Goal: Navigation & Orientation: Find specific page/section

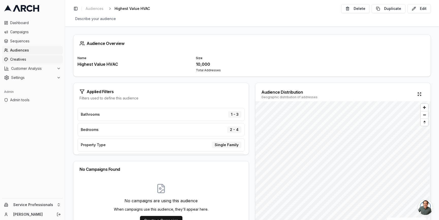
click at [37, 57] on span "Creatives" at bounding box center [35, 59] width 51 height 5
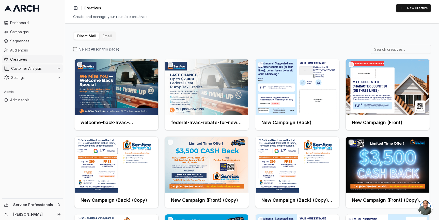
click at [32, 68] on span "Customer Analysis" at bounding box center [32, 68] width 43 height 5
click at [37, 79] on link "Overview" at bounding box center [32, 76] width 48 height 7
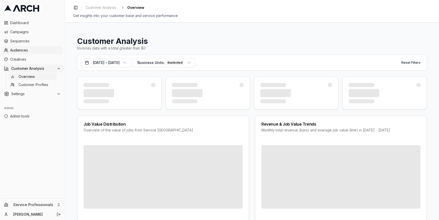
click at [29, 51] on span "Audiences" at bounding box center [35, 50] width 51 height 5
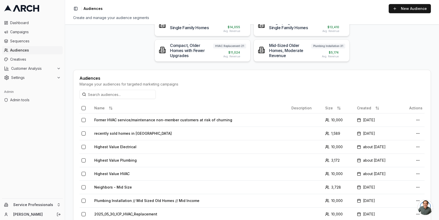
scroll to position [73, 0]
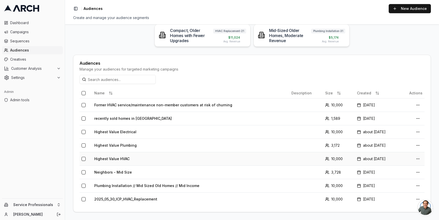
click at [123, 159] on td "Highest Value HVAC" at bounding box center [190, 158] width 197 height 13
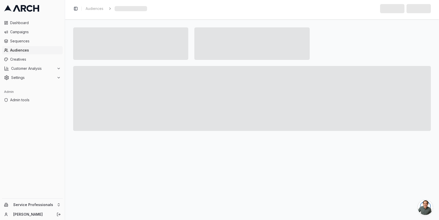
click at [47, 52] on span "Audiences" at bounding box center [35, 50] width 51 height 5
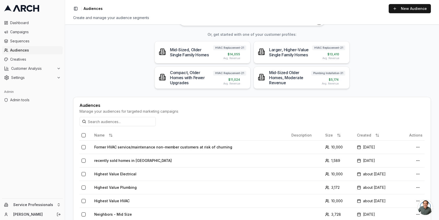
scroll to position [73, 0]
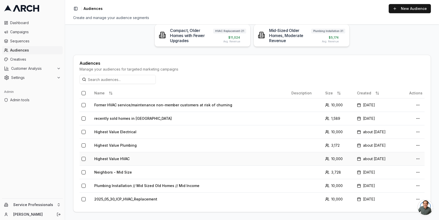
click at [115, 159] on td "Highest Value HVAC" at bounding box center [190, 158] width 197 height 13
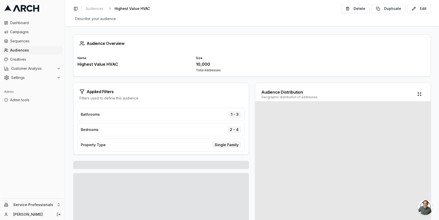
click at [46, 50] on span "Audiences" at bounding box center [35, 50] width 51 height 5
